Goal: Answer question/provide support

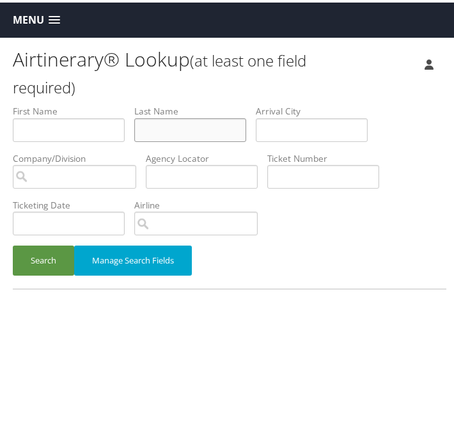
click at [184, 124] on input "text" at bounding box center [190, 128] width 112 height 24
type input "mittal"
click at [44, 259] on button "Search" at bounding box center [43, 258] width 61 height 30
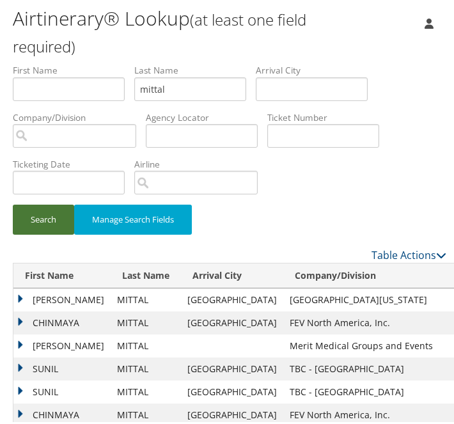
scroll to position [64, 0]
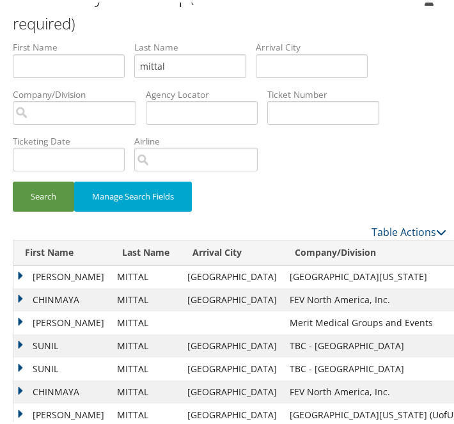
click at [20, 295] on td "CHINMAYA" at bounding box center [61, 297] width 97 height 23
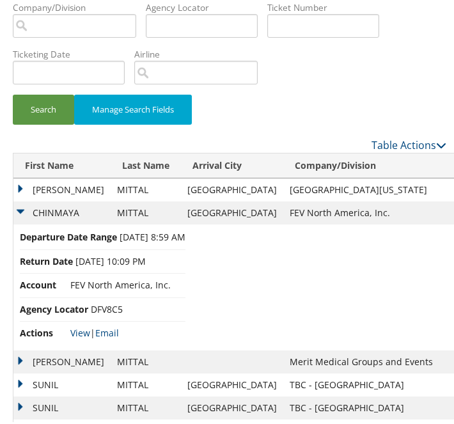
scroll to position [192, 0]
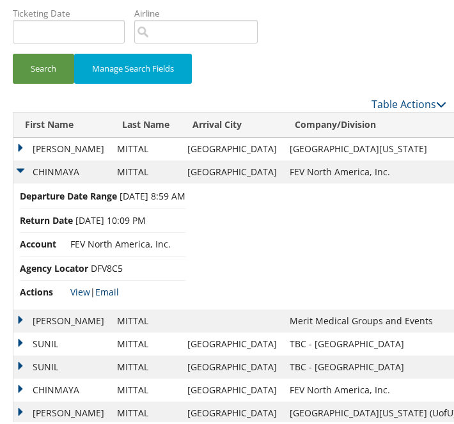
click at [110, 287] on link "Email" at bounding box center [107, 289] width 24 height 12
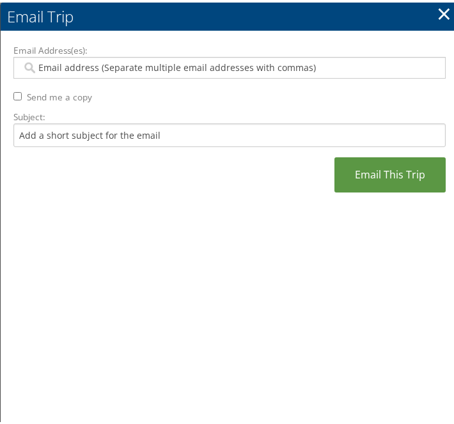
click at [86, 66] on input "Email Address(es):" at bounding box center [227, 65] width 410 height 13
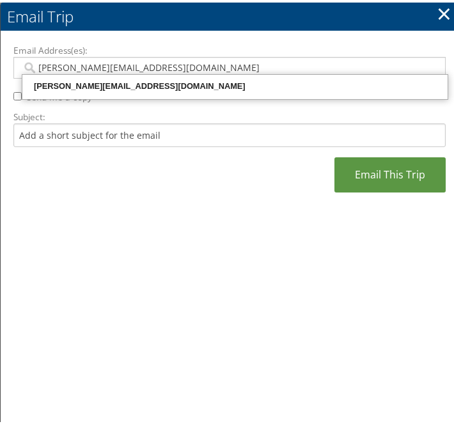
type input "[PERSON_NAME][EMAIL_ADDRESS][DOMAIN_NAME]"
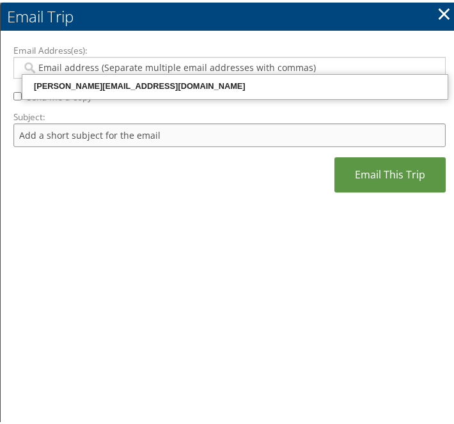
click at [95, 139] on input "Subject:" at bounding box center [229, 133] width 432 height 24
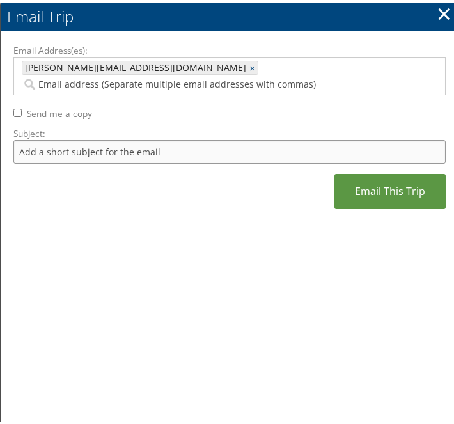
type input "Missing invoice"
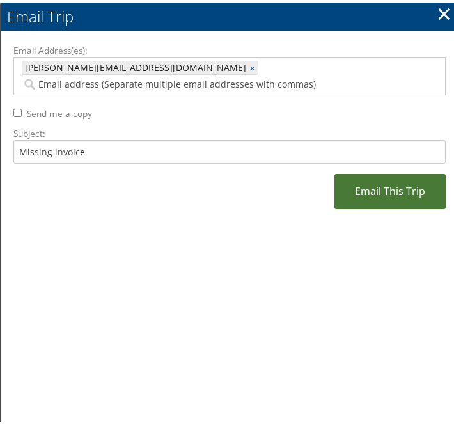
click at [383, 173] on link "Email This Trip" at bounding box center [389, 188] width 111 height 35
